Goal: Task Accomplishment & Management: Complete application form

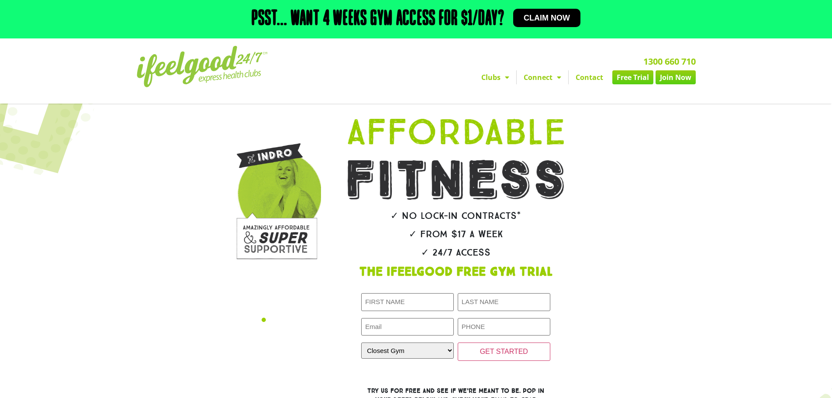
scroll to position [131, 0]
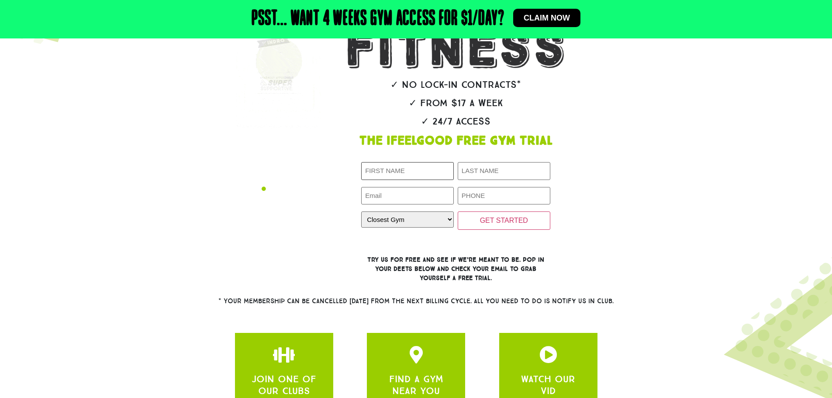
click at [418, 175] on input "First Name (Required)" at bounding box center [407, 171] width 93 height 18
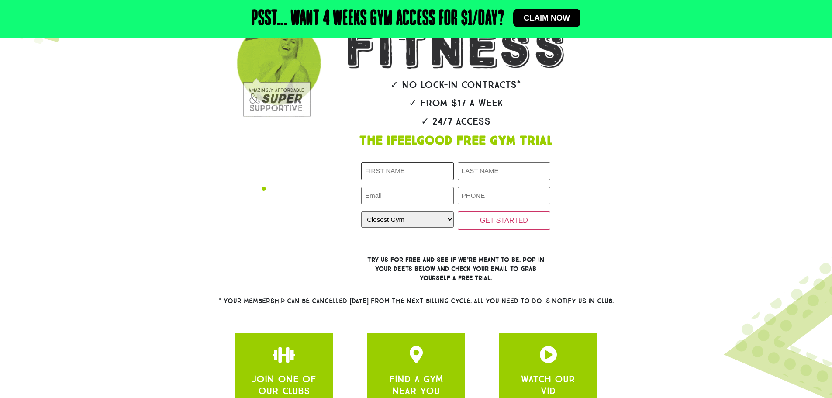
type input "[PERSON_NAME]"
type input "[EMAIL_ADDRESS][DOMAIN_NAME]"
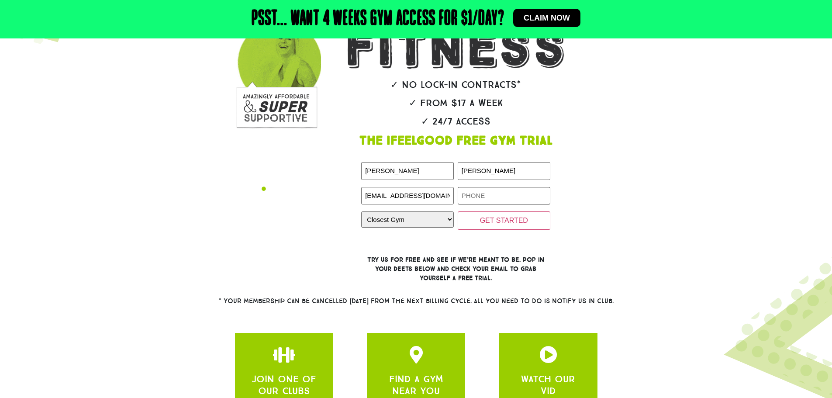
type input "0401579794"
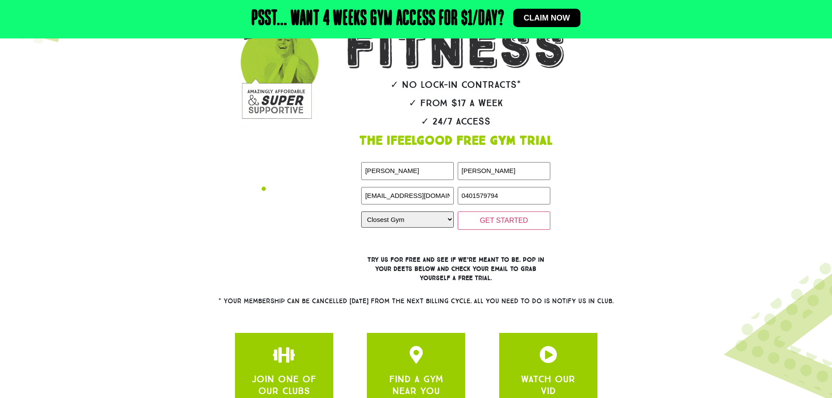
click at [415, 228] on select "Closest Gym [GEOGRAPHIC_DATA] [GEOGRAPHIC_DATA] [GEOGRAPHIC_DATA] [GEOGRAPHIC_D…" at bounding box center [407, 219] width 93 height 16
select select "[GEOGRAPHIC_DATA]"
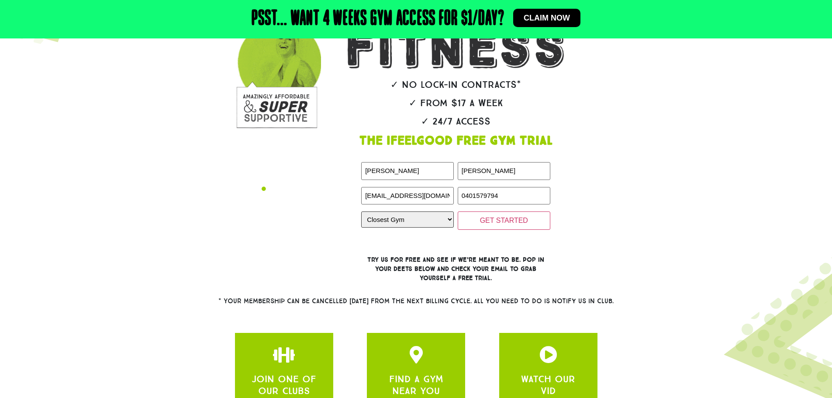
click at [361, 211] on select "Closest Gym [GEOGRAPHIC_DATA] [GEOGRAPHIC_DATA] [GEOGRAPHIC_DATA] [GEOGRAPHIC_D…" at bounding box center [407, 219] width 93 height 16
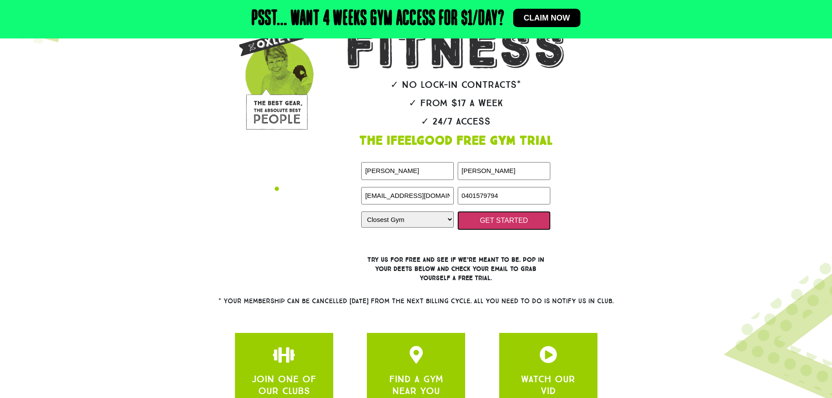
click at [484, 222] on input "GET STARTED" at bounding box center [504, 220] width 93 height 18
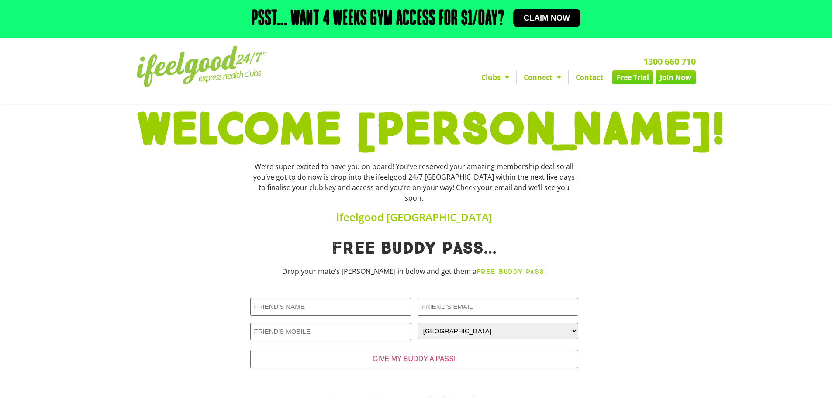
scroll to position [29, 0]
